Goal: Task Accomplishment & Management: Manage account settings

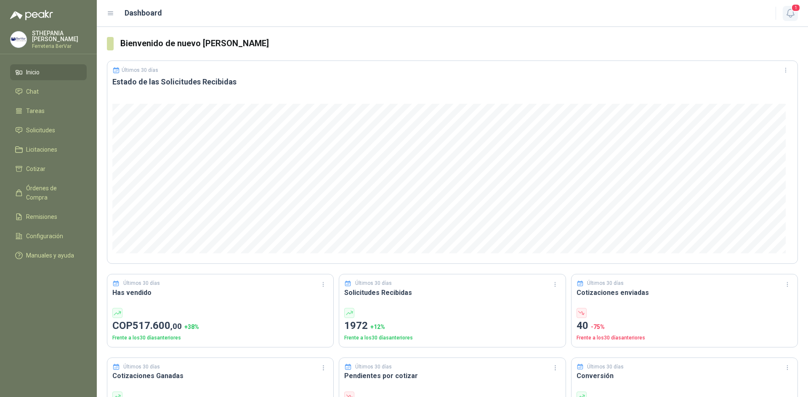
click at [792, 13] on icon "button" at bounding box center [789, 13] width 7 height 8
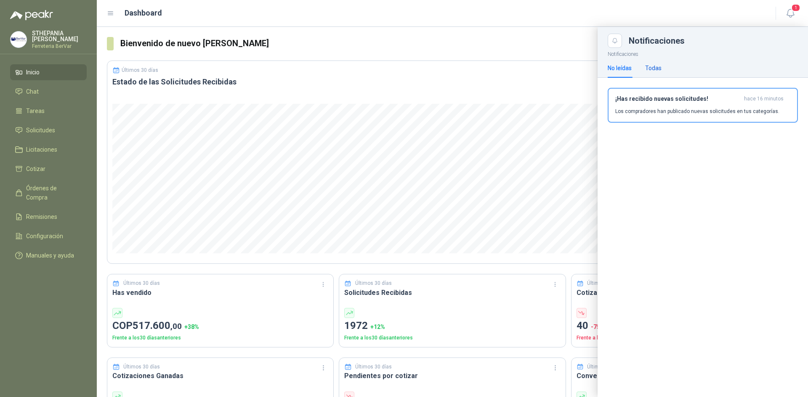
click at [657, 64] on div "Todas" at bounding box center [653, 68] width 16 height 9
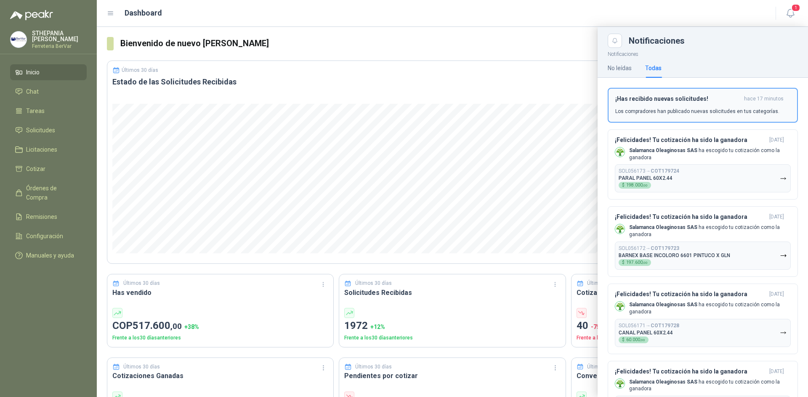
click at [666, 106] on div "¡Has recibido nuevas solicitudes! hace 17 minutos Los compradores han publicado…" at bounding box center [702, 105] width 175 height 20
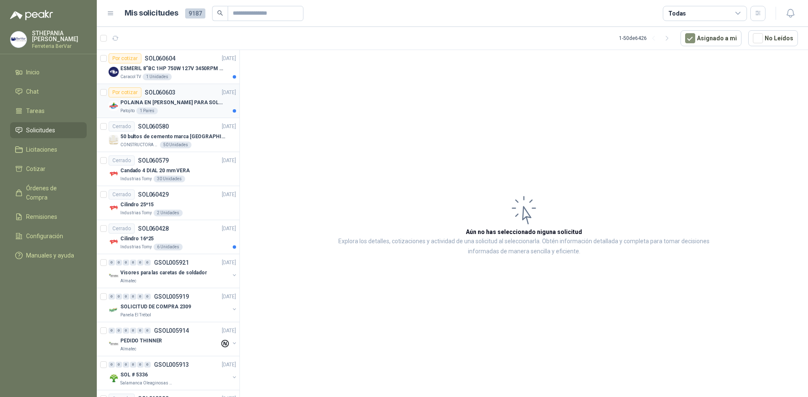
click at [169, 90] on p "SOL060603" at bounding box center [160, 93] width 31 height 6
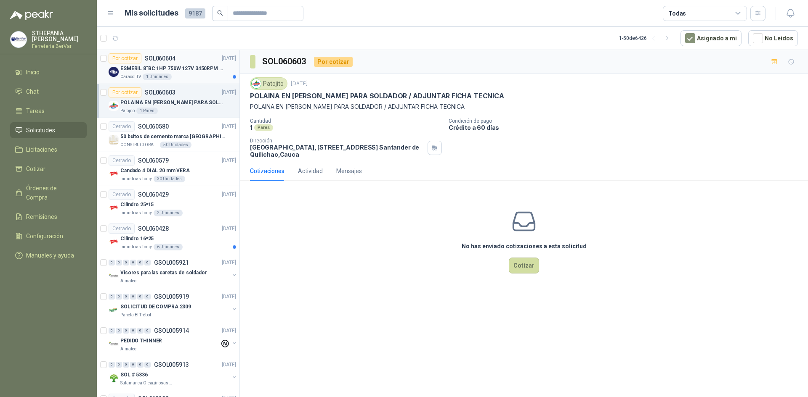
click at [161, 66] on p "ESMERIL 8"BC 1HP 750W 127V 3450RPM URREA" at bounding box center [172, 69] width 105 height 8
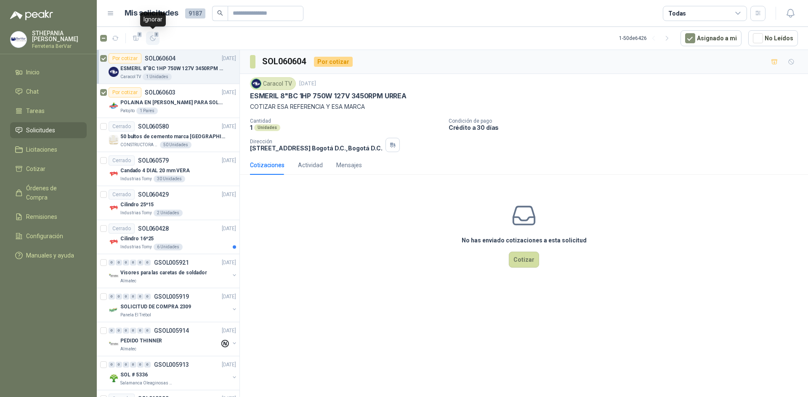
click at [154, 39] on icon "button" at bounding box center [152, 38] width 7 height 7
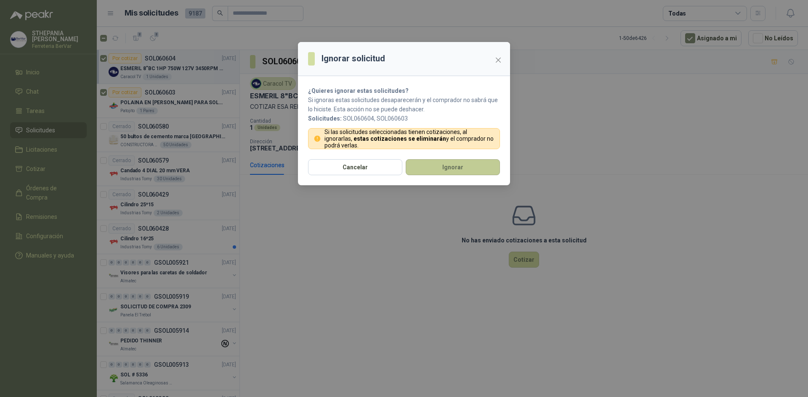
click at [453, 172] on button "Ignorar" at bounding box center [452, 167] width 94 height 16
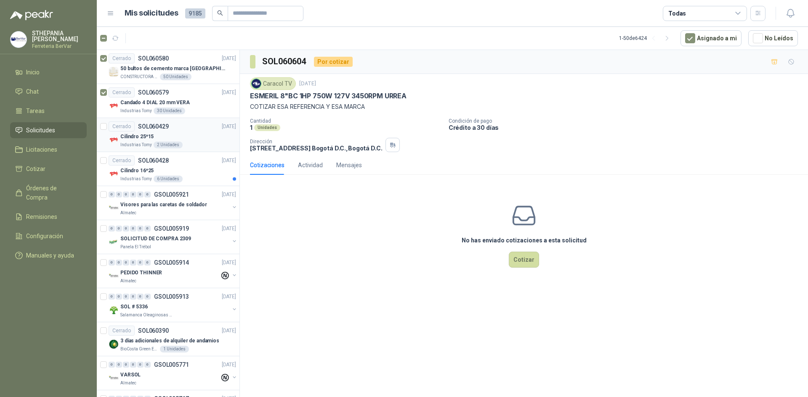
click at [107, 125] on article "Cerrado SOL060429 [DATE] Cilindro 25*15 Industrias Tomy 2 Unidades" at bounding box center [168, 135] width 143 height 34
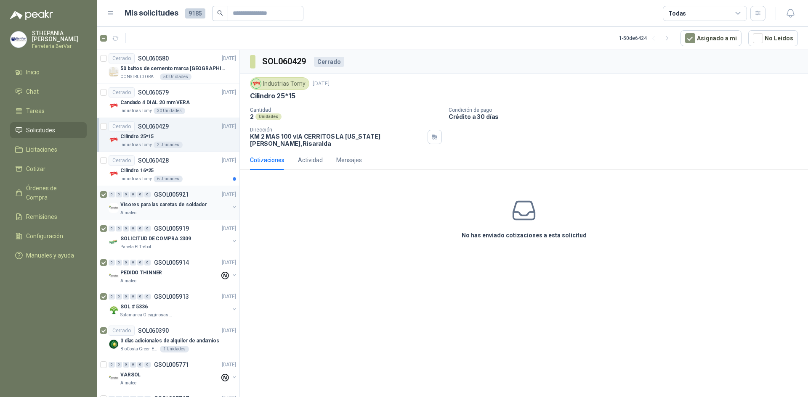
click at [103, 201] on div at bounding box center [104, 203] width 8 height 27
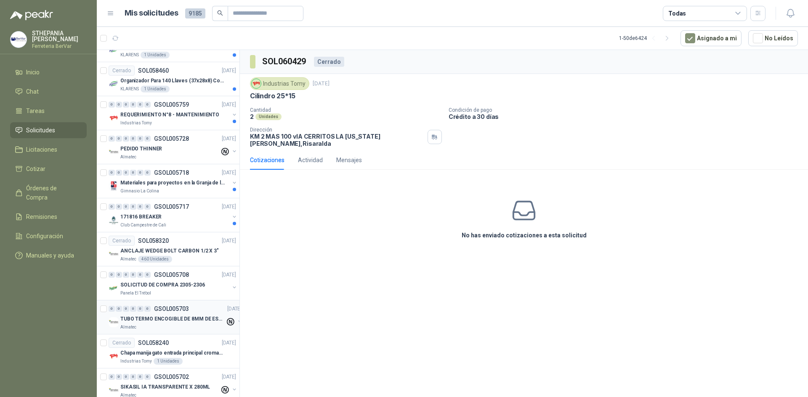
scroll to position [673, 0]
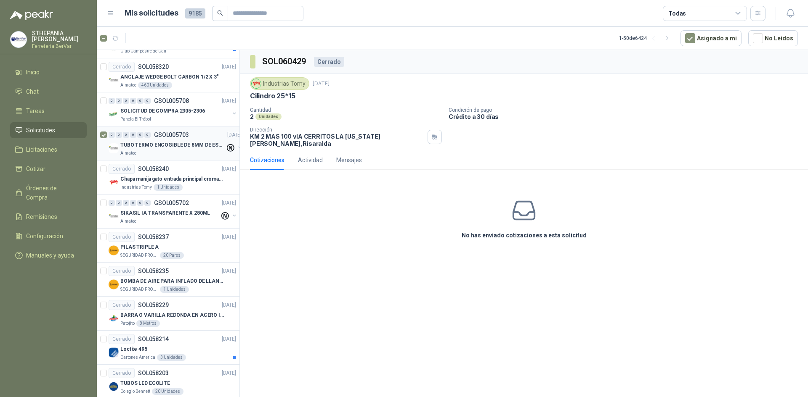
click at [108, 132] on div at bounding box center [104, 143] width 8 height 27
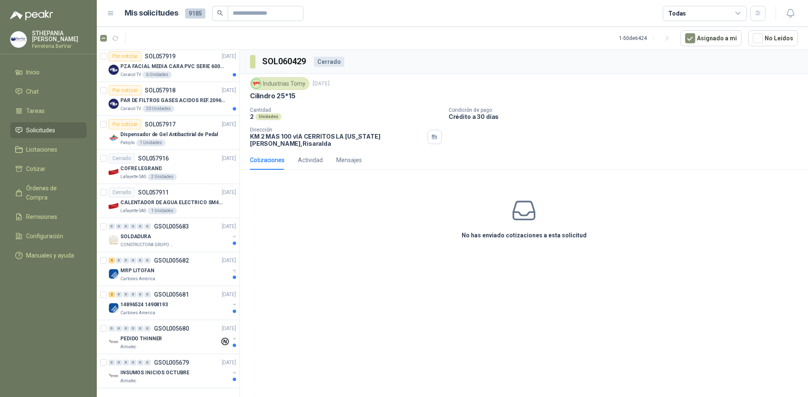
scroll to position [1372, 0]
